Goal: Information Seeking & Learning: Find specific page/section

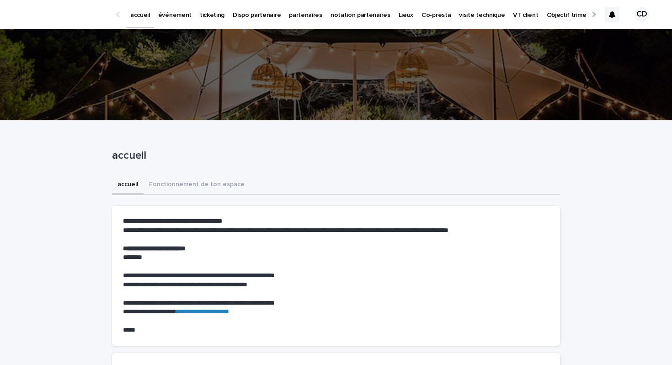
click at [180, 11] on p "événement" at bounding box center [174, 9] width 33 height 19
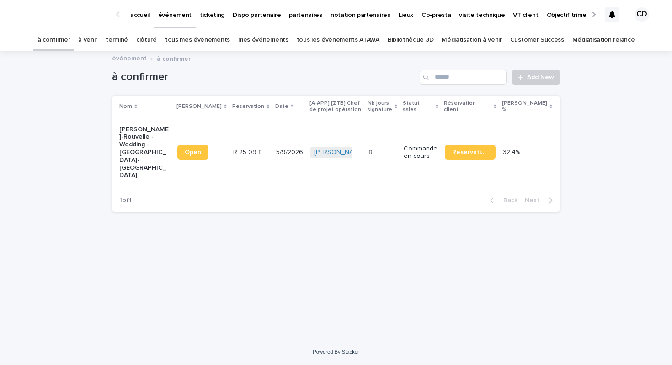
click at [419, 38] on link "Bibliothèque 3D" at bounding box center [410, 39] width 46 height 21
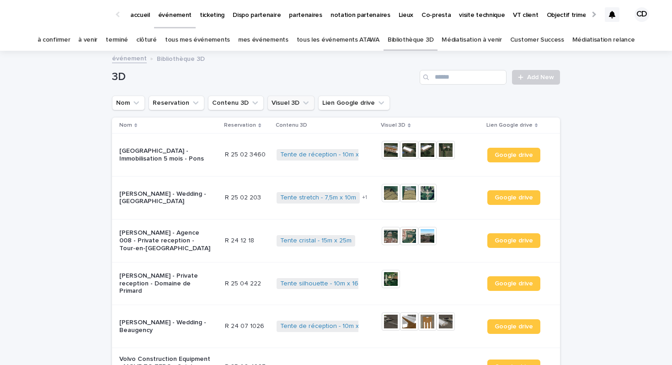
click at [279, 107] on button "Visuel 3D" at bounding box center [290, 102] width 47 height 15
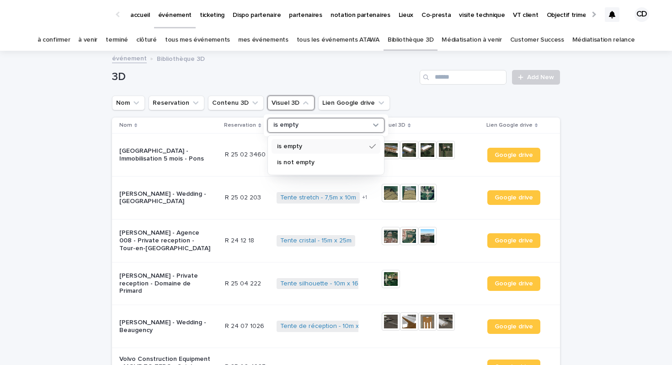
click at [333, 123] on div "is empty" at bounding box center [320, 125] width 101 height 10
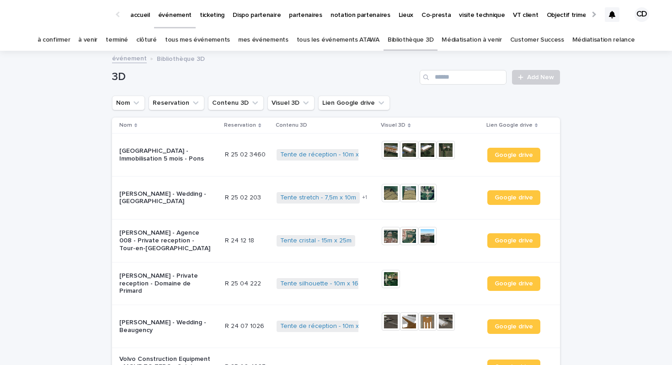
click at [240, 111] on ul "Nom Reservation Contenu 3D Visuel 3D Lien Google drive" at bounding box center [250, 103] width 281 height 18
click at [240, 104] on button "Contenu 3D" at bounding box center [236, 102] width 56 height 15
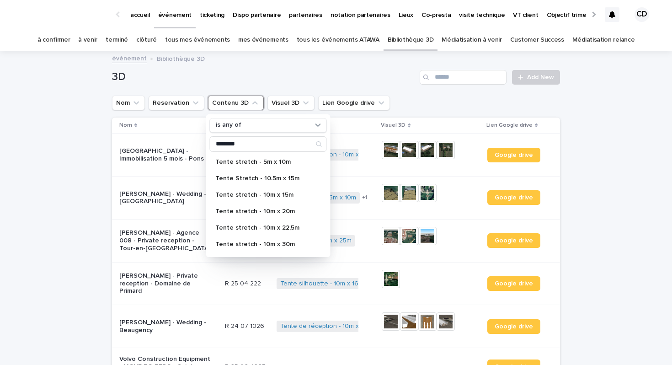
type input "*******"
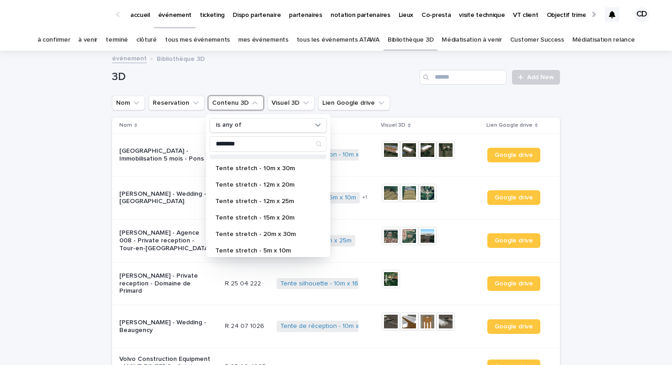
click at [288, 224] on div "Tente stretch - 15m x 20m" at bounding box center [268, 217] width 117 height 15
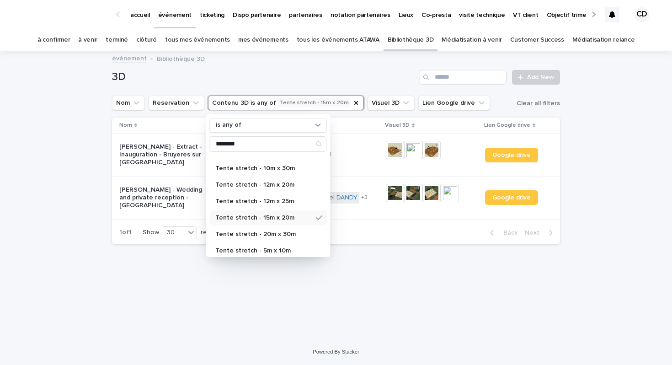
click at [625, 170] on div "Loading... Saving… Loading... Saving… 3D Add New Nom Reservation Contenu 3D is …" at bounding box center [336, 195] width 672 height 287
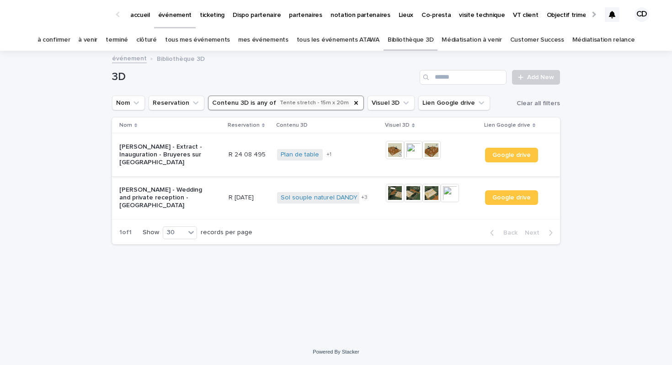
click at [394, 148] on img at bounding box center [395, 150] width 18 height 18
click at [305, 37] on link "tous les événements ATAWA" at bounding box center [337, 39] width 83 height 21
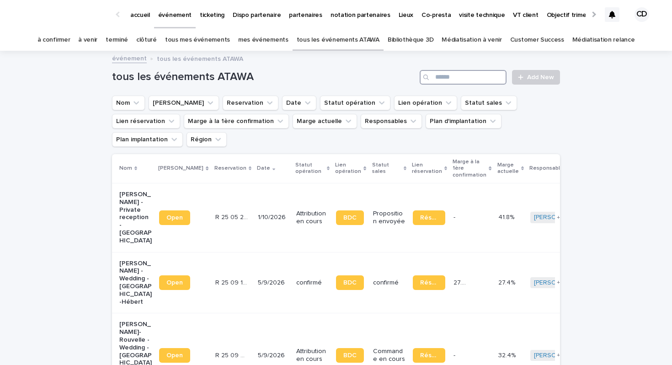
click at [460, 82] on input "Search" at bounding box center [462, 77] width 87 height 15
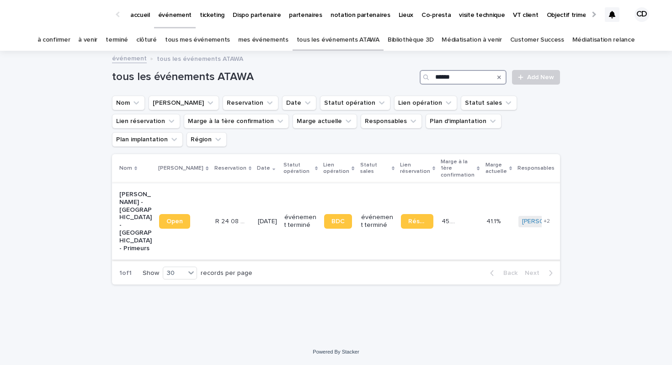
type input "******"
click at [122, 204] on p "[PERSON_NAME] - [GEOGRAPHIC_DATA] - [GEOGRAPHIC_DATA] - Primeurs" at bounding box center [135, 220] width 32 height 61
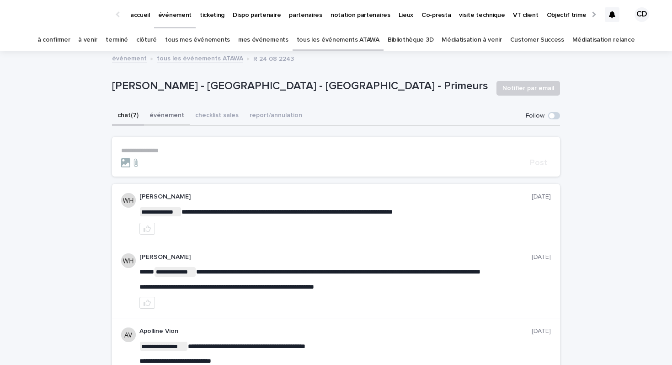
click at [163, 119] on button "événement" at bounding box center [167, 115] width 46 height 19
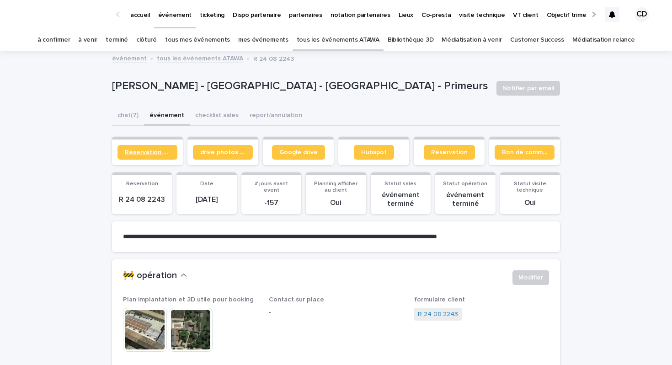
click at [164, 154] on span "Réservation client" at bounding box center [147, 152] width 45 height 6
click at [604, 18] on div at bounding box center [611, 14] width 15 height 15
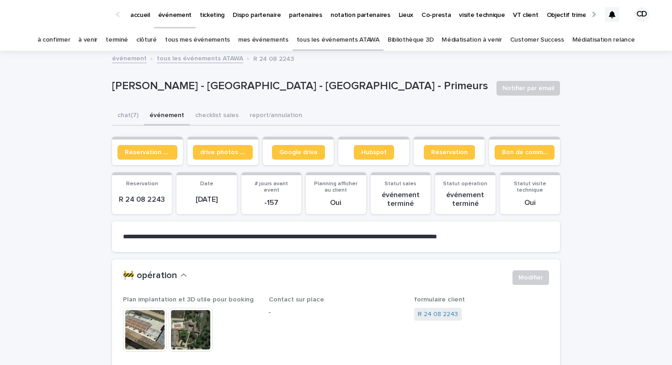
click at [206, 19] on p "ticketing" at bounding box center [212, 9] width 25 height 19
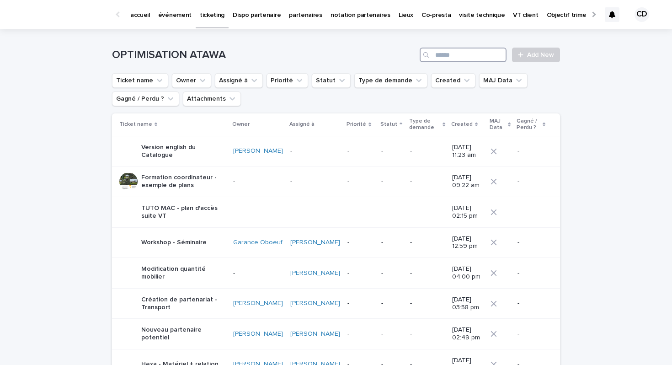
click at [447, 55] on input "Search" at bounding box center [462, 55] width 87 height 15
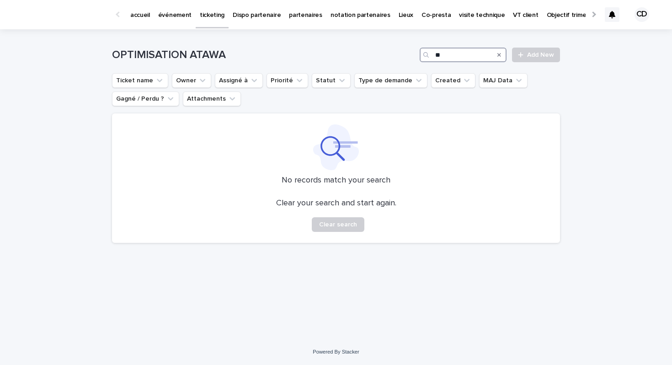
type input "*"
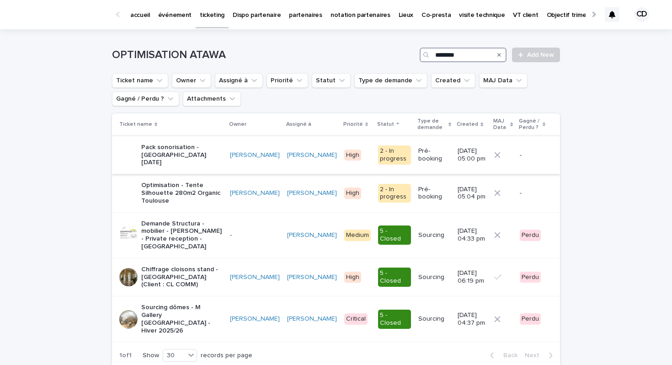
type input "********"
click at [190, 150] on p "Pack sonorisation - [GEOGRAPHIC_DATA] [DATE]" at bounding box center [181, 154] width 81 height 23
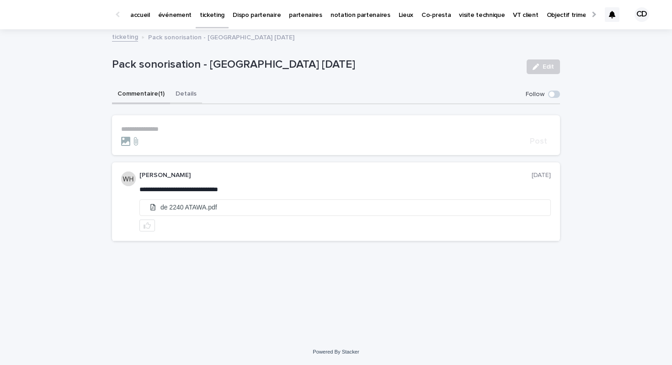
click at [178, 90] on button "Details" at bounding box center [186, 94] width 32 height 19
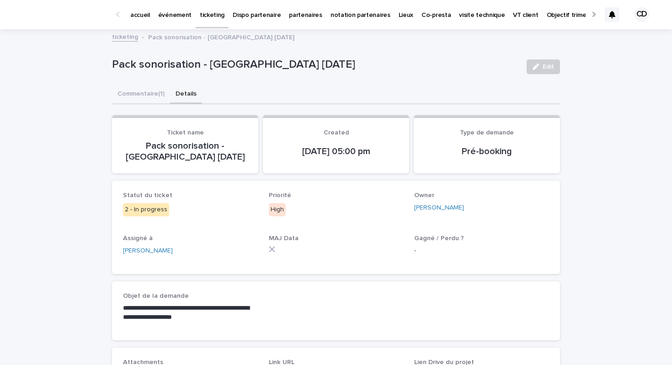
scroll to position [156, 0]
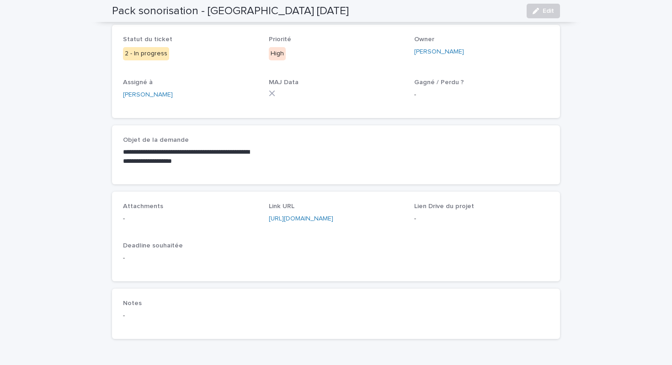
click at [344, 222] on div "[URL][DOMAIN_NAME]" at bounding box center [336, 219] width 135 height 10
click at [333, 221] on link "[URL][DOMAIN_NAME]" at bounding box center [301, 218] width 64 height 6
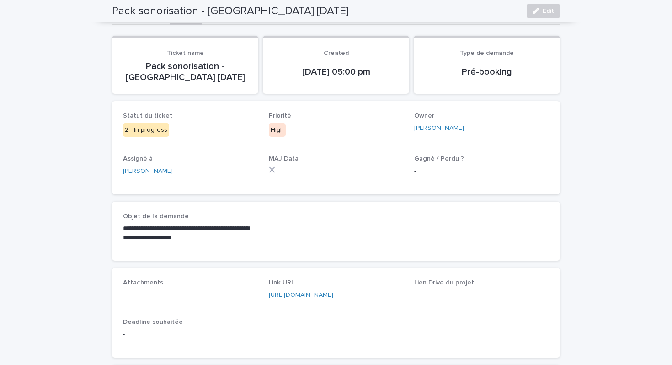
scroll to position [0, 0]
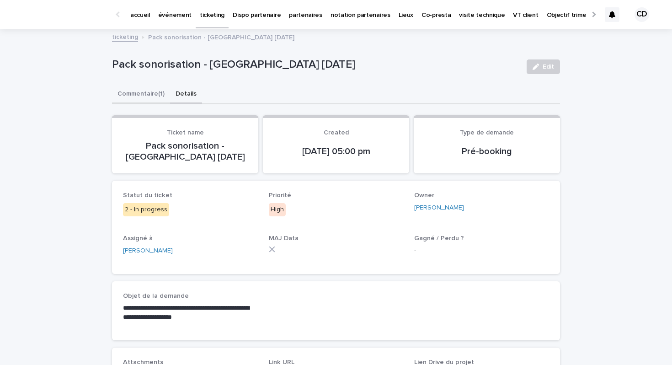
click at [155, 93] on button "Commentaire (1)" at bounding box center [141, 94] width 58 height 19
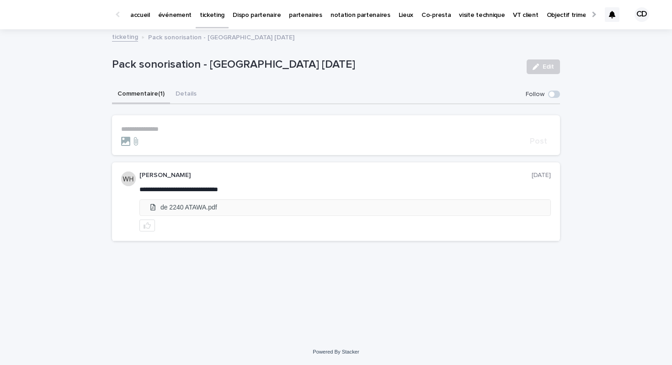
click at [200, 211] on li "de 2240 ATAWA.pdf" at bounding box center [345, 207] width 410 height 15
